Goal: Information Seeking & Learning: Check status

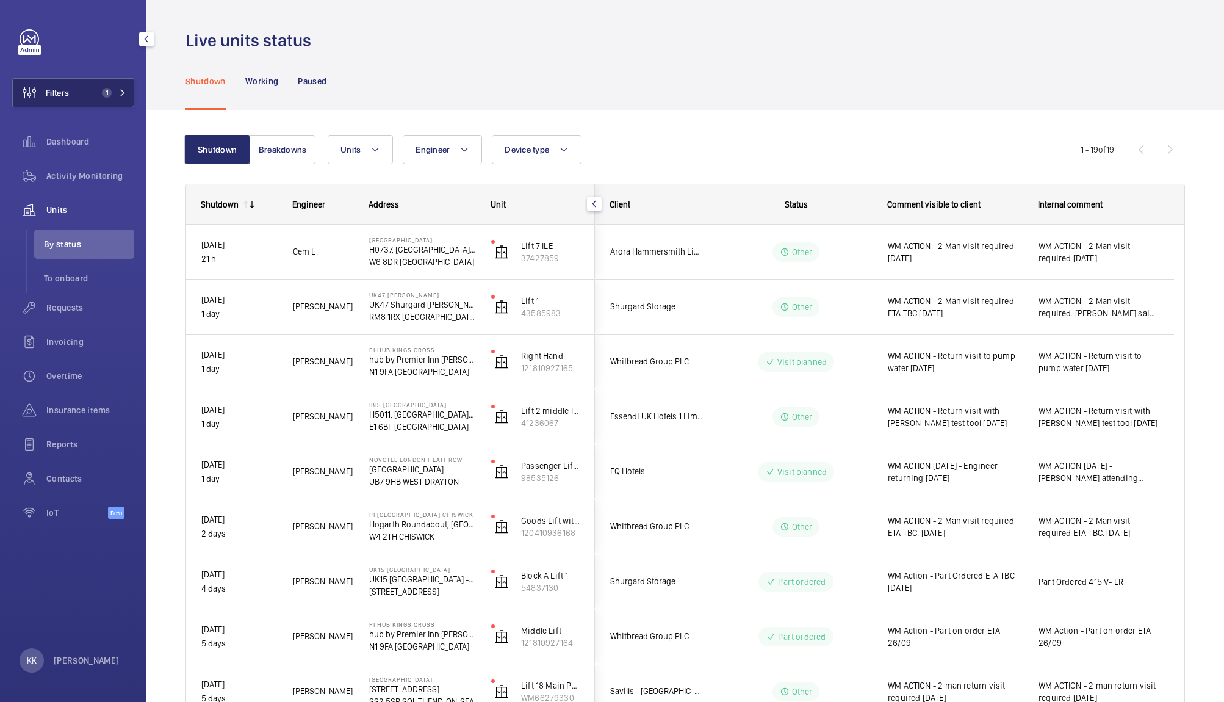
click at [86, 78] on button "Filters 1" at bounding box center [73, 92] width 122 height 29
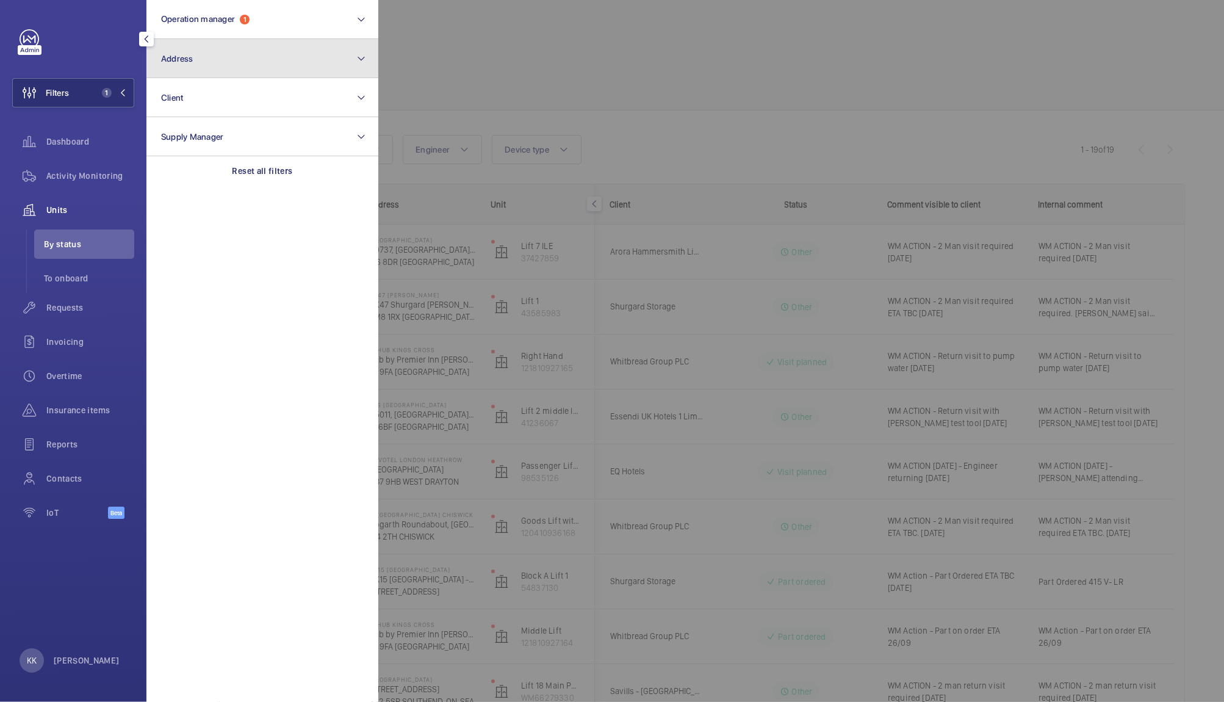
click at [162, 66] on button "Address" at bounding box center [262, 58] width 232 height 39
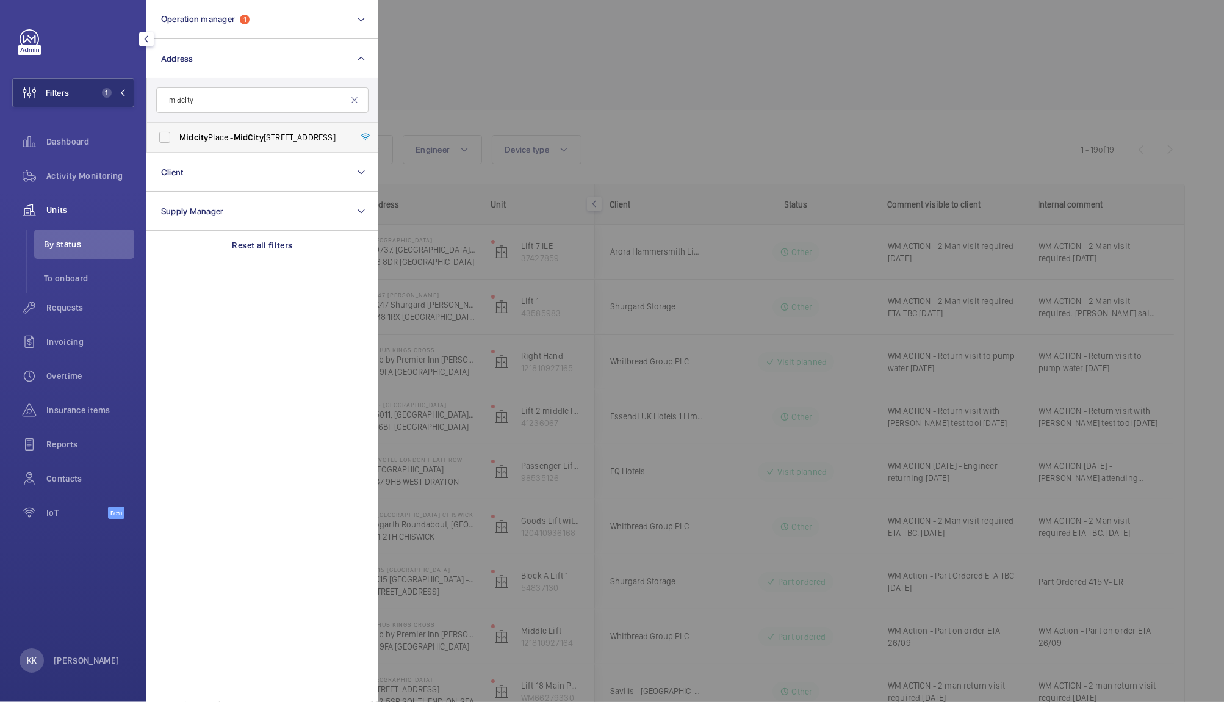
type input "midcity"
click at [236, 138] on span "[GEOGRAPHIC_DATA] - [GEOGRAPHIC_DATA]" at bounding box center [263, 137] width 168 height 12
click at [177, 138] on input "[GEOGRAPHIC_DATA] - [GEOGRAPHIC_DATA]" at bounding box center [165, 137] width 24 height 24
checkbox input "true"
click at [480, 116] on div at bounding box center [990, 351] width 1224 height 702
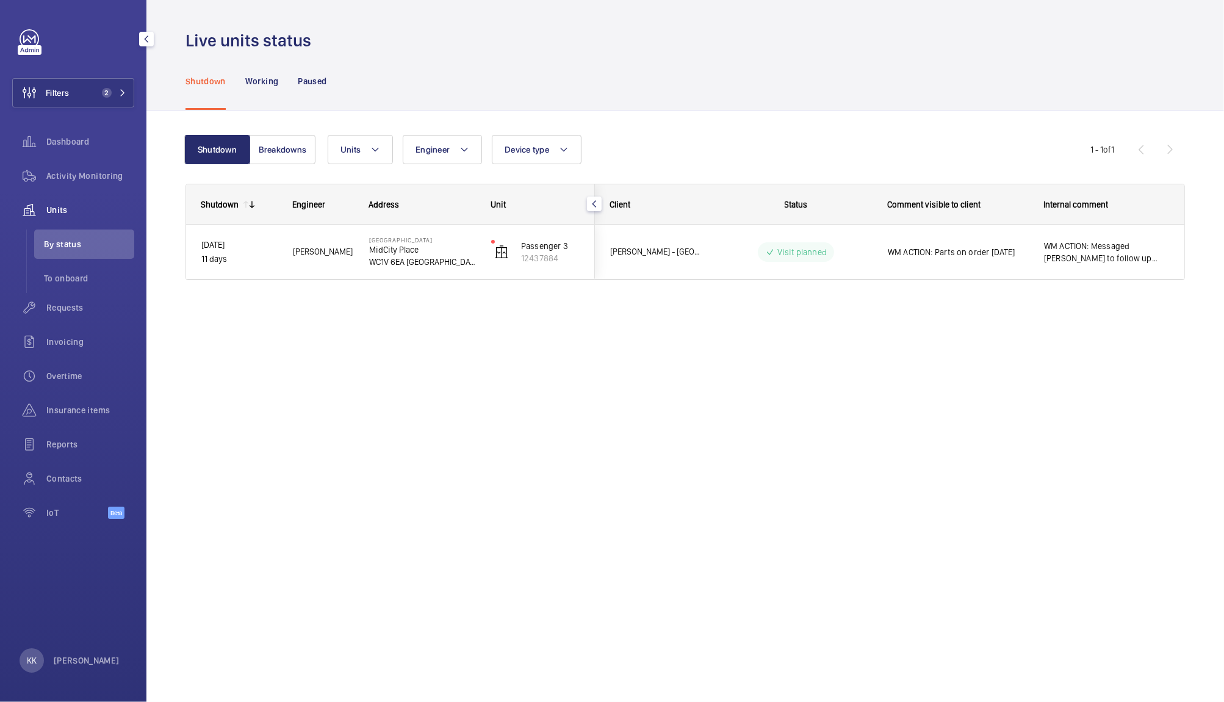
click at [614, 95] on div "Shutdown Working Paused" at bounding box center [684, 81] width 999 height 58
click at [649, 115] on div "Shutdown Breakdowns Units Engineer Device type More filters Reset all filters 1…" at bounding box center [684, 212] width 999 height 194
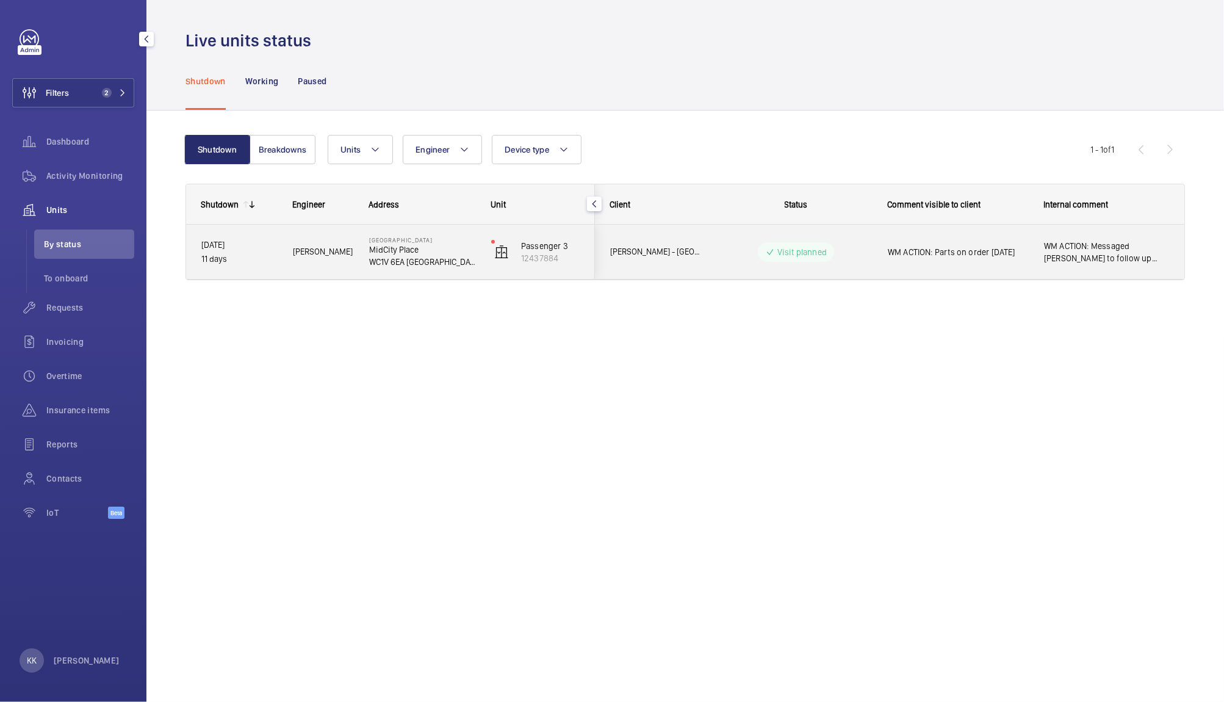
click at [932, 273] on div "WM ACTION: Parts on order [DATE]" at bounding box center [950, 252] width 155 height 52
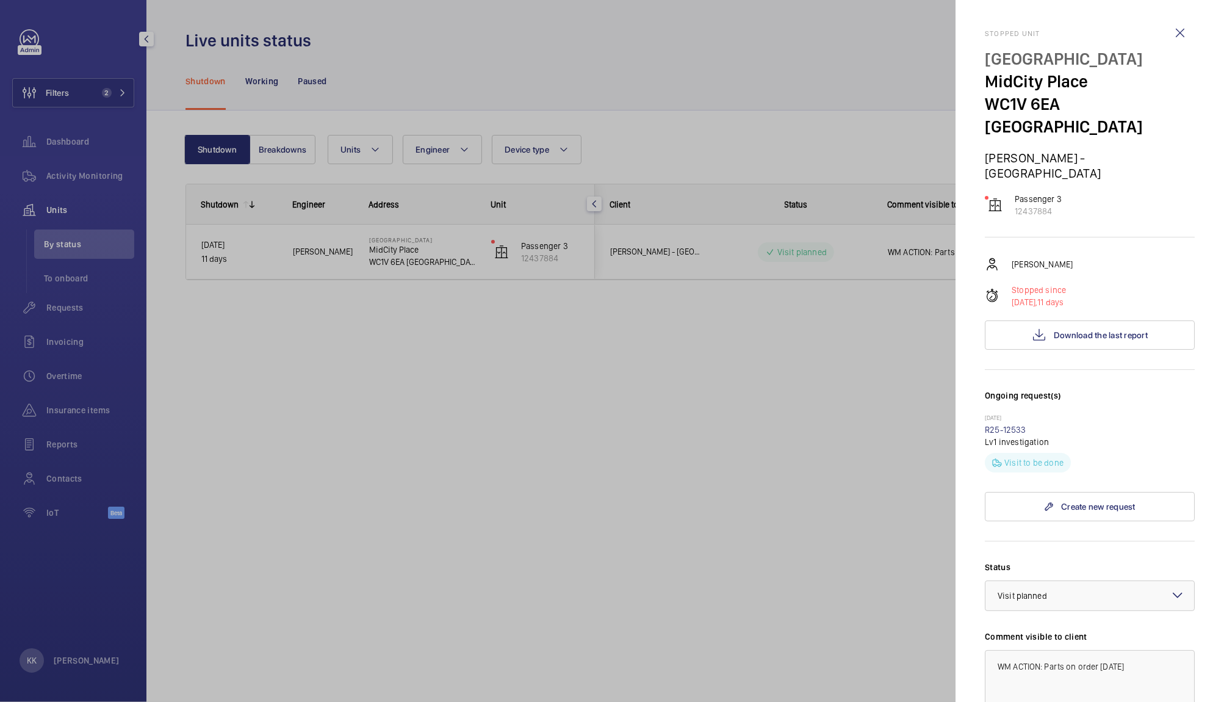
click at [421, 477] on div at bounding box center [612, 351] width 1224 height 702
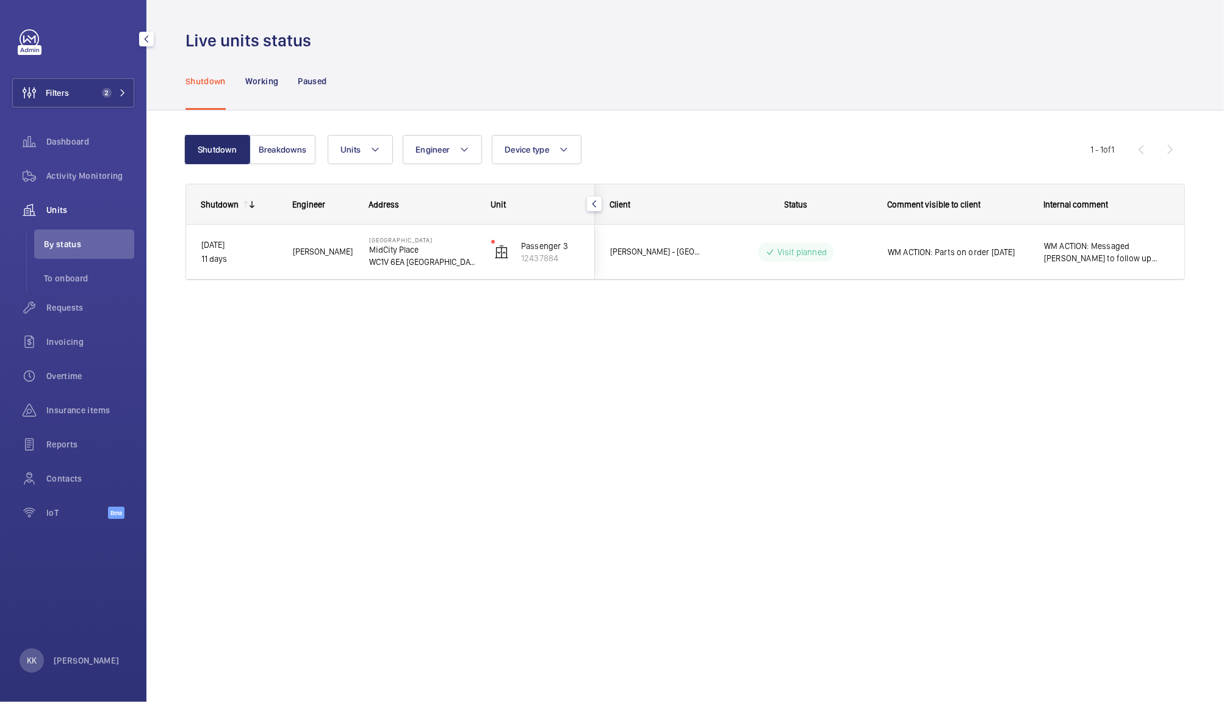
click at [727, 108] on div "Shutdown Working Paused" at bounding box center [684, 81] width 999 height 58
